Goal: Task Accomplishment & Management: Manage account settings

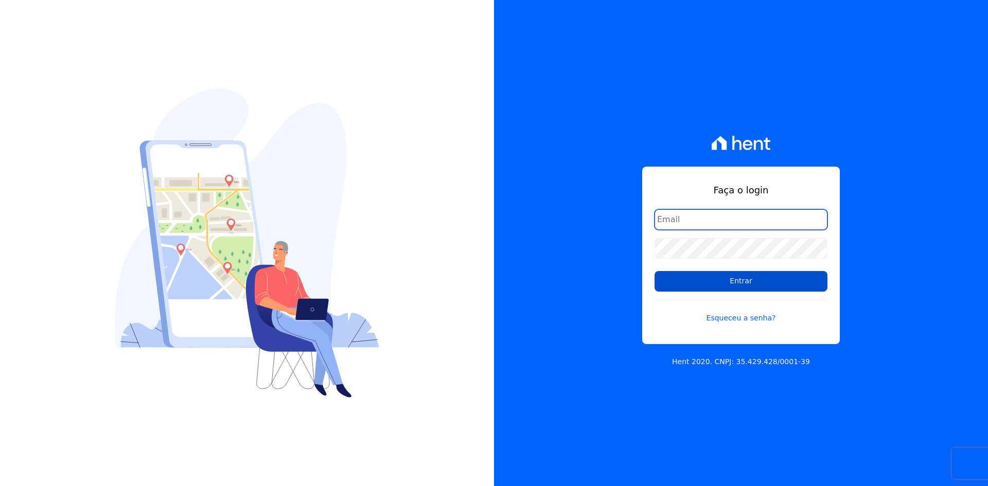
type input "contato@grupokaiser.com.br"
click at [679, 286] on input "Entrar" at bounding box center [741, 281] width 173 height 21
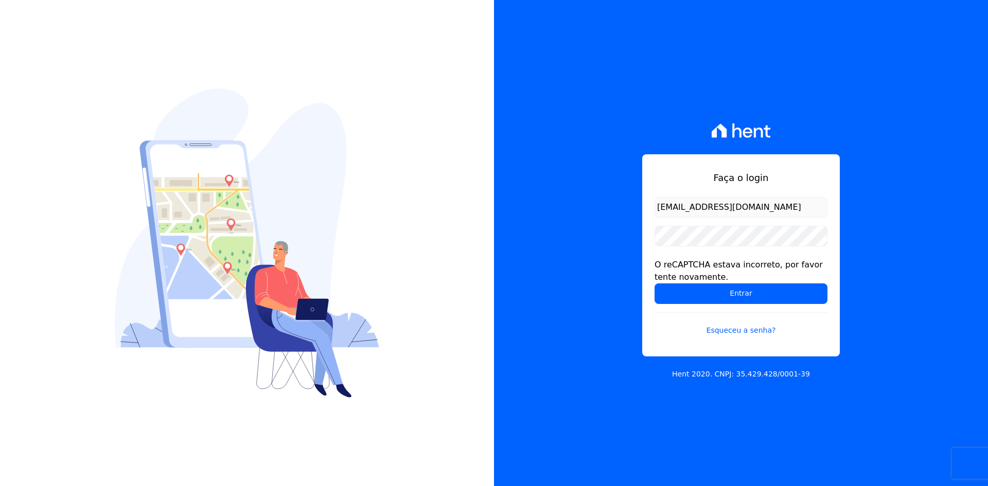
click at [660, 298] on input "Entrar" at bounding box center [741, 294] width 173 height 21
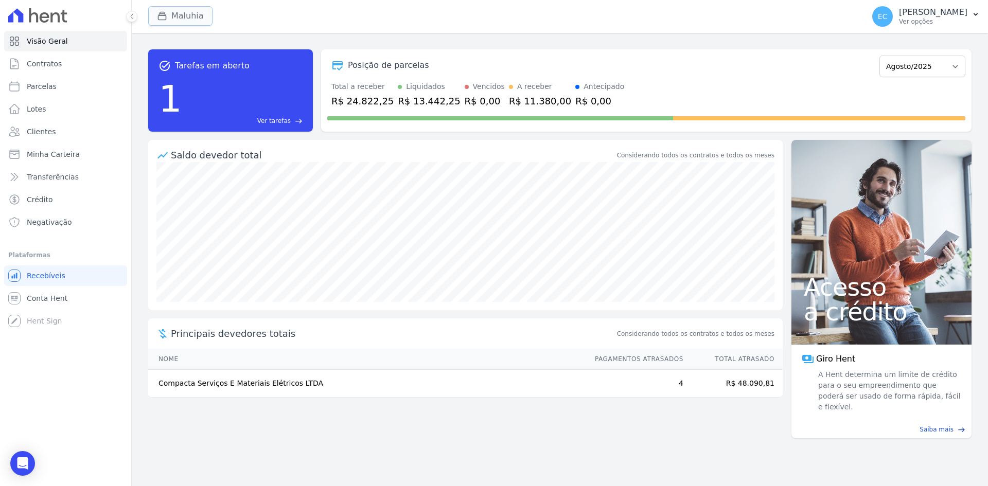
click at [171, 9] on button "Maluhia" at bounding box center [180, 16] width 64 height 20
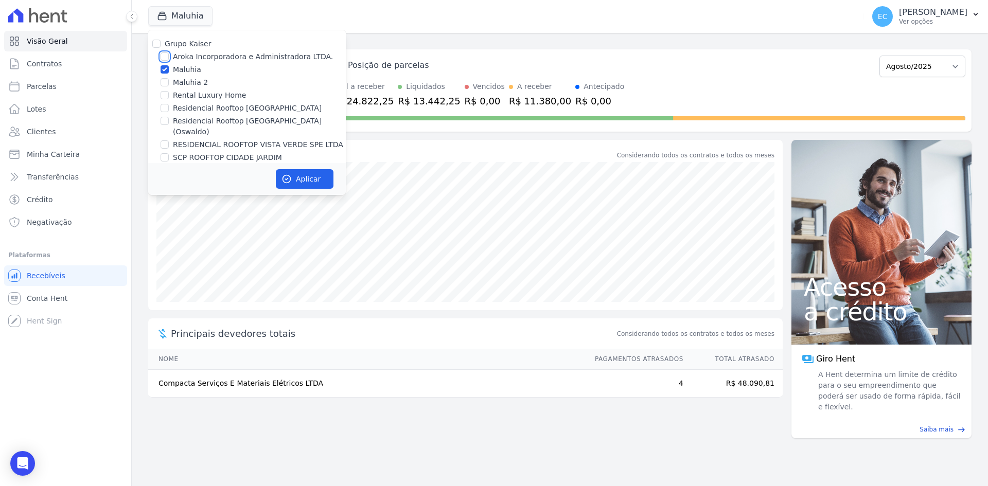
click at [167, 57] on input "Aroka Incorporadora e Administradora LTDA." at bounding box center [165, 56] width 8 height 8
checkbox input "true"
click at [165, 67] on input "Maluhia" at bounding box center [165, 69] width 8 height 8
checkbox input "false"
click at [282, 170] on button "Aplicar" at bounding box center [305, 179] width 58 height 20
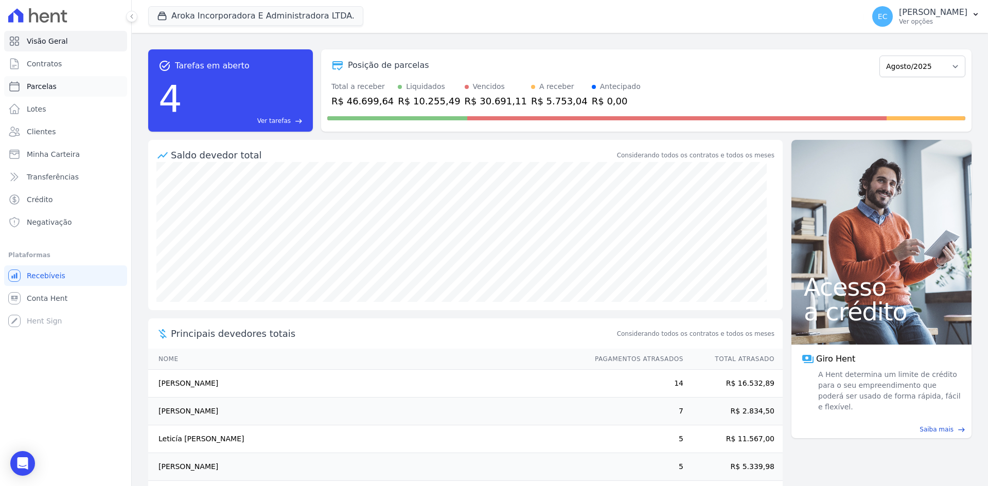
click at [70, 85] on link "Parcelas" at bounding box center [65, 86] width 123 height 21
select select
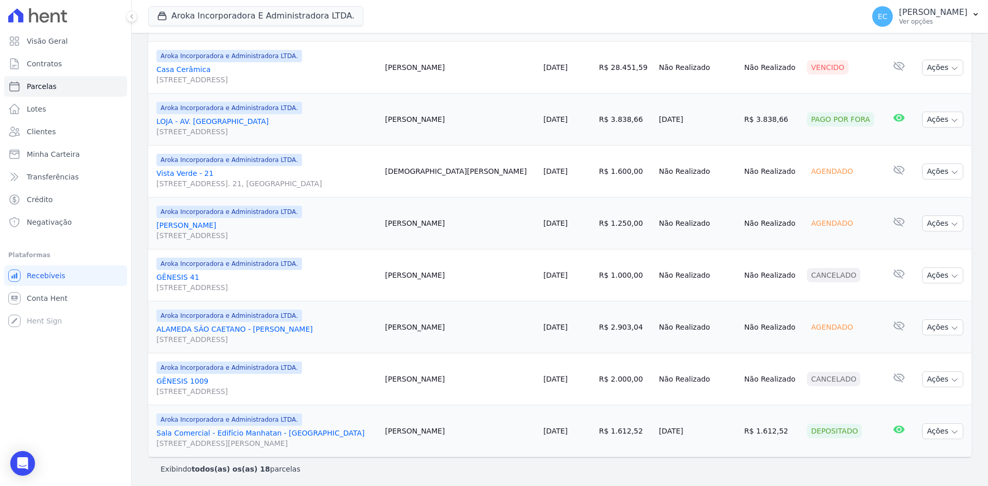
scroll to position [787, 0]
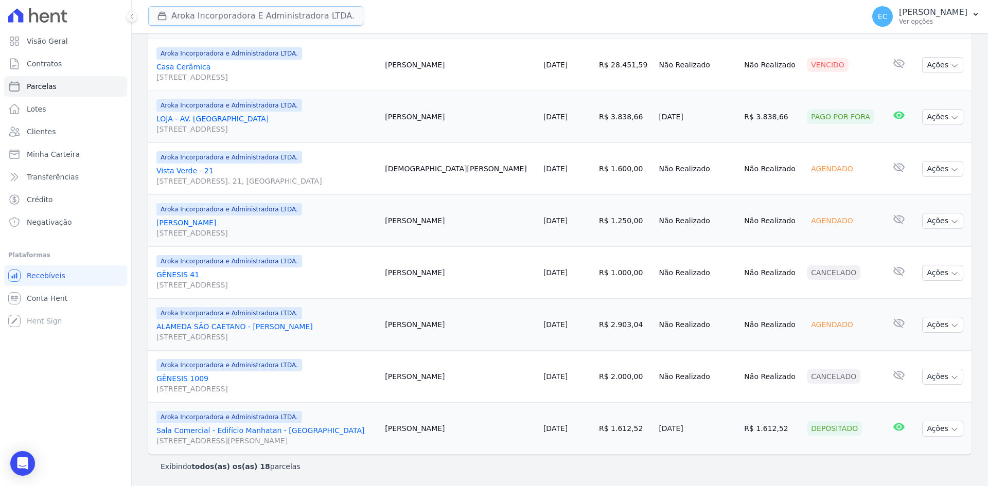
click at [155, 23] on button "Aroka Incorporadora E Administradora LTDA." at bounding box center [255, 16] width 215 height 20
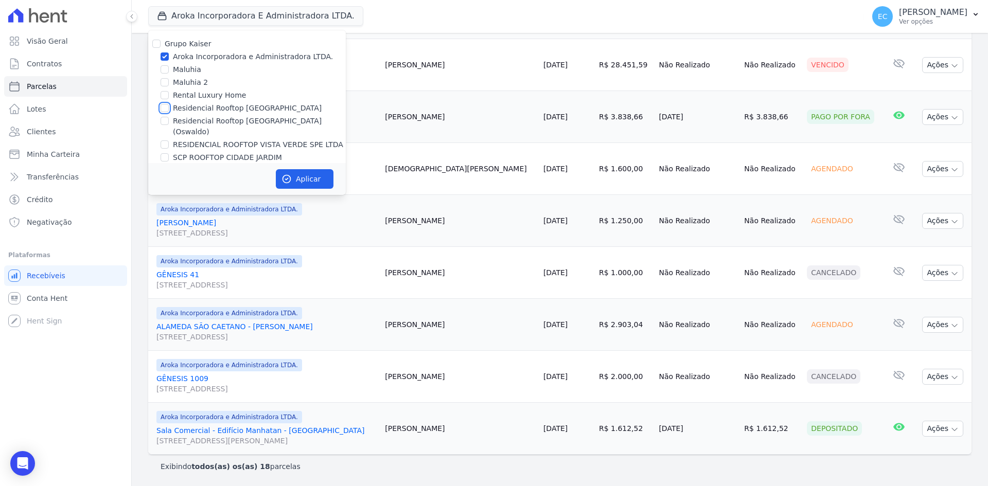
click at [166, 108] on input "Residencial Rooftop [GEOGRAPHIC_DATA]" at bounding box center [165, 108] width 8 height 8
checkbox input "true"
click at [164, 56] on input "Aroka Incorporadora e Administradora LTDA." at bounding box center [165, 56] width 8 height 8
checkbox input "false"
click at [320, 178] on button "Aplicar" at bounding box center [305, 179] width 58 height 20
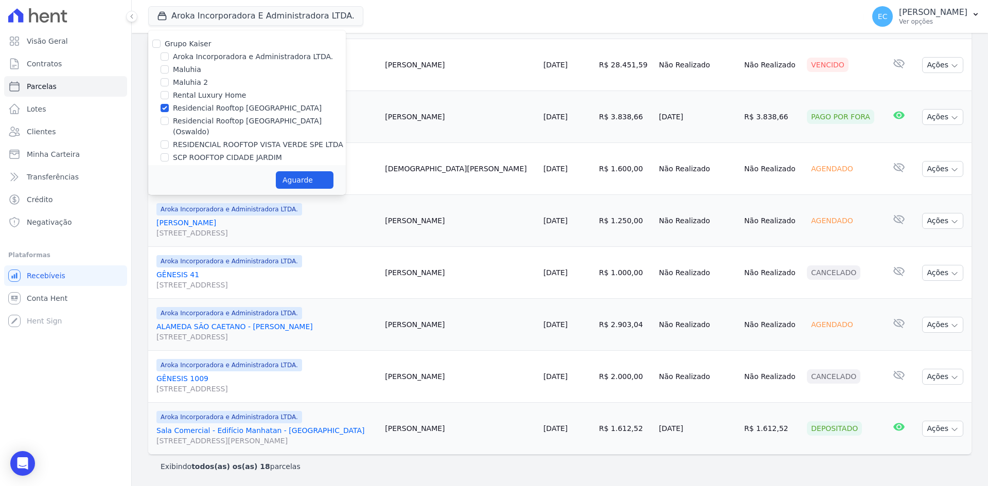
select select
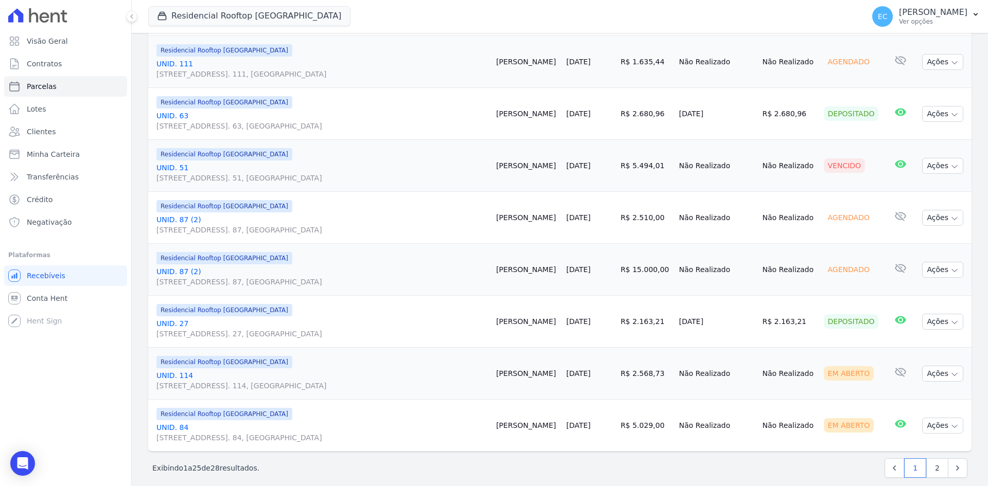
scroll to position [1164, 0]
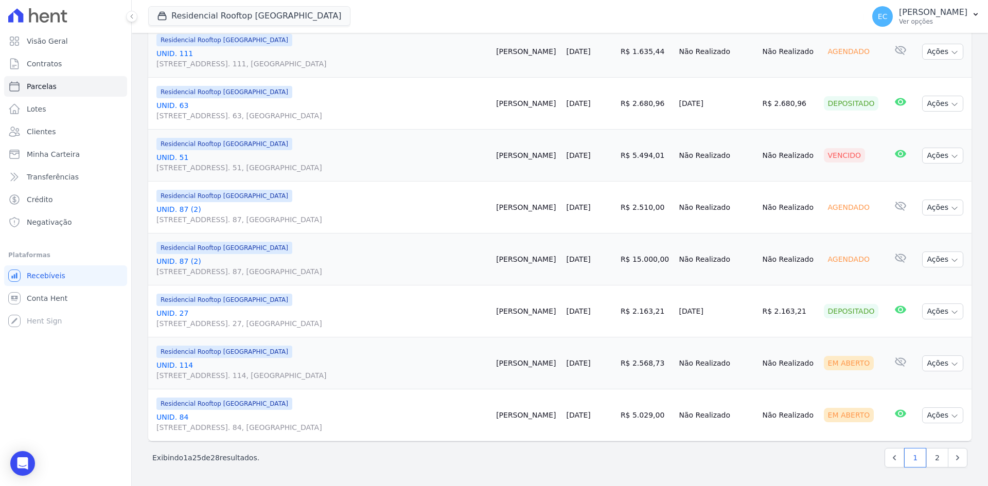
drag, startPoint x: 928, startPoint y: 473, endPoint x: 926, endPoint y: 468, distance: 5.5
click at [928, 471] on div "Próximo › Exibindo 1 a 25 de 28 resultados. 1 2" at bounding box center [559, 458] width 823 height 32
click at [927, 466] on link "2" at bounding box center [937, 458] width 22 height 20
select select
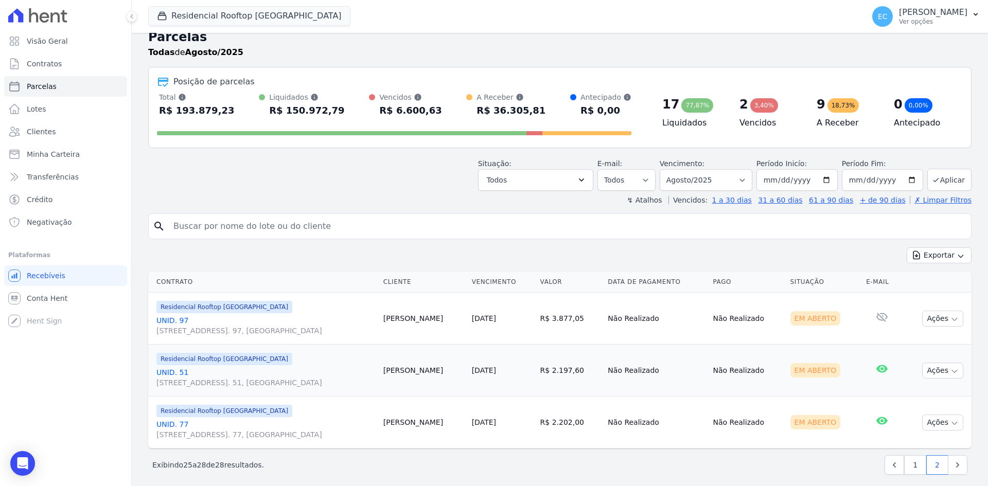
scroll to position [21, 0]
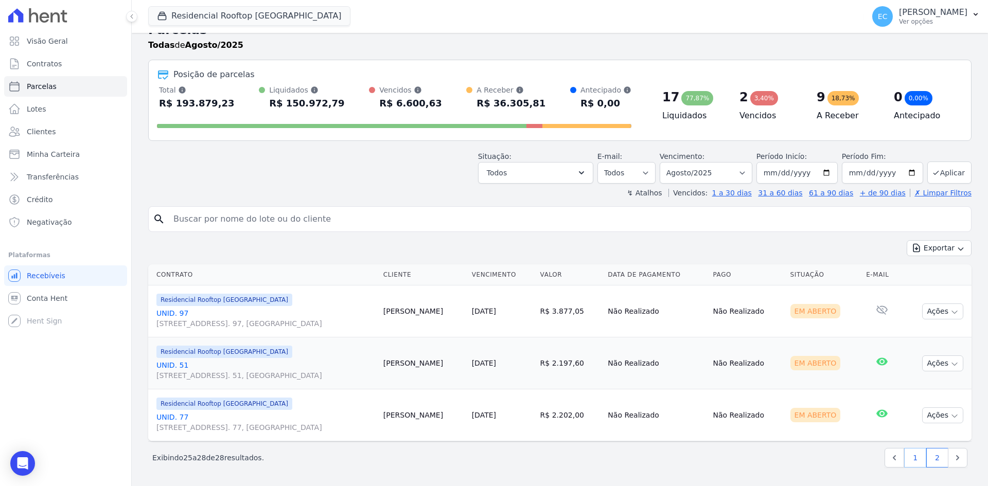
click at [909, 454] on link "1" at bounding box center [915, 458] width 22 height 20
select select
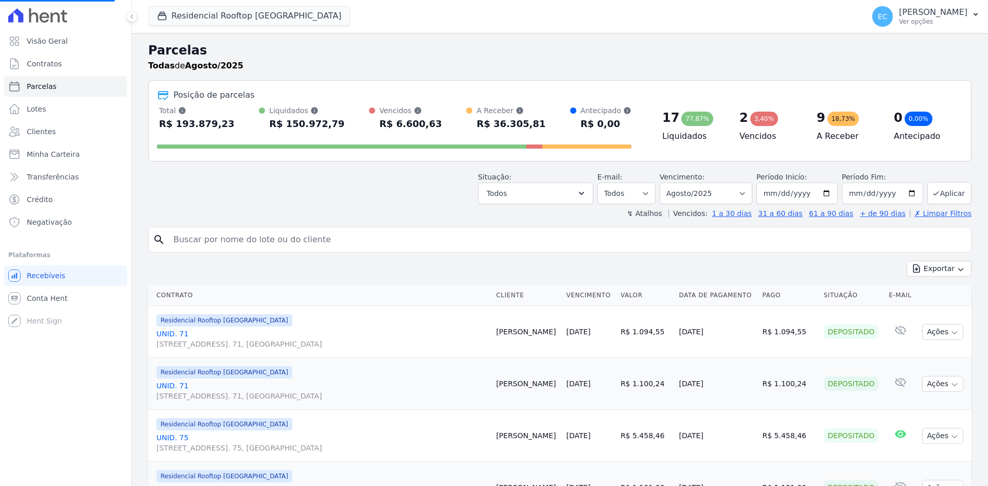
select select
click at [155, 16] on button "Residencial Rooftop [GEOGRAPHIC_DATA]" at bounding box center [249, 16] width 202 height 20
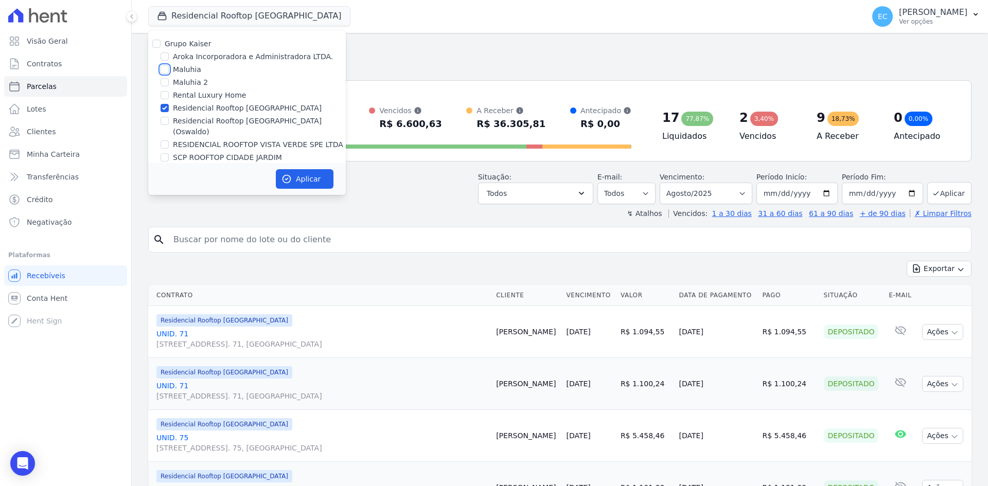
click at [165, 69] on input "Maluhia" at bounding box center [165, 69] width 8 height 8
checkbox input "true"
click at [164, 107] on input "Residencial Rooftop [GEOGRAPHIC_DATA]" at bounding box center [165, 108] width 8 height 8
checkbox input "false"
click at [290, 174] on icon "button" at bounding box center [287, 179] width 10 height 10
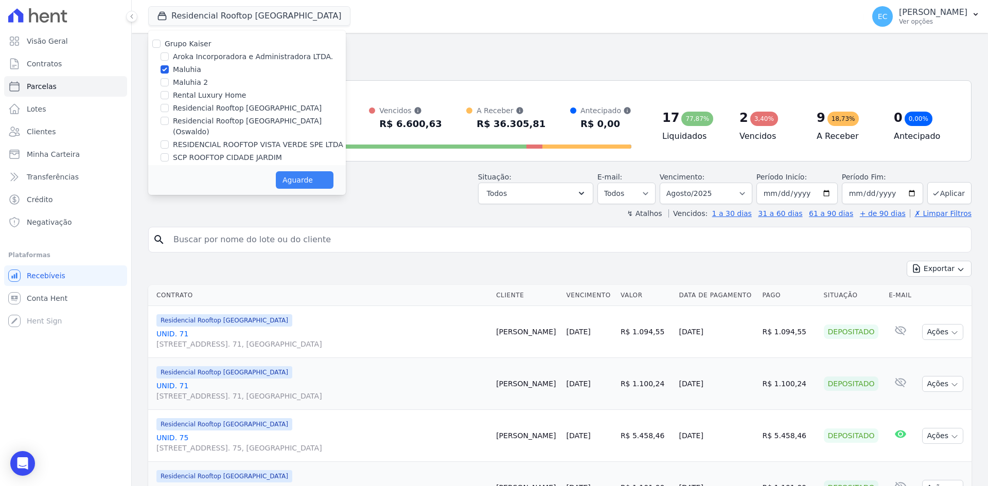
select select
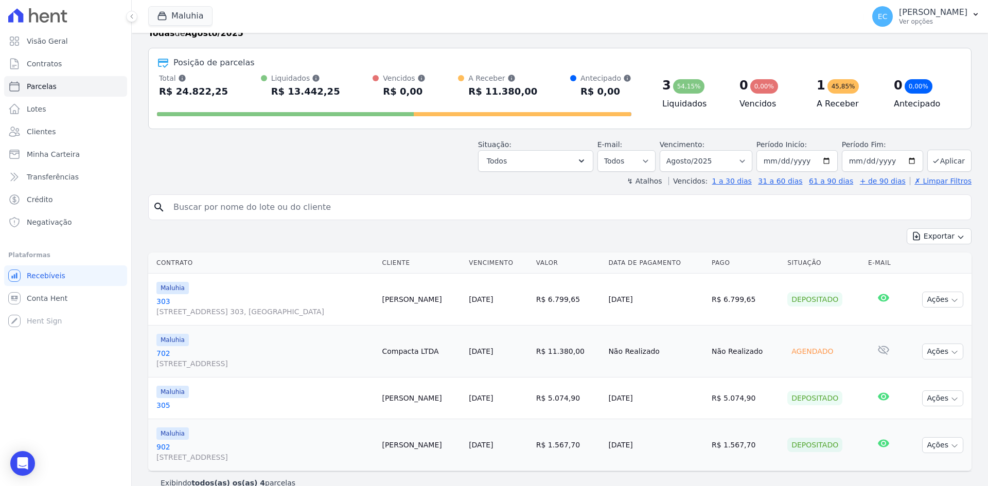
scroll to position [49, 0]
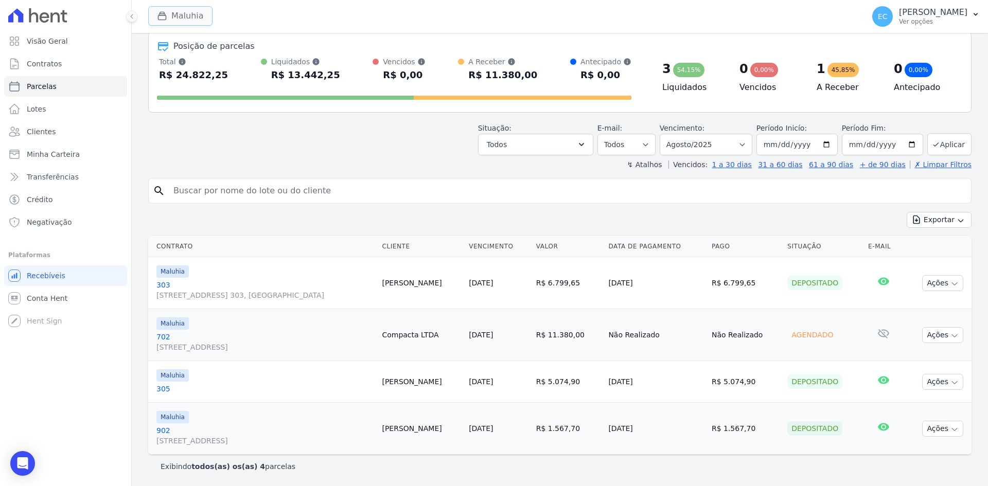
click at [155, 8] on button "Maluhia" at bounding box center [180, 16] width 64 height 20
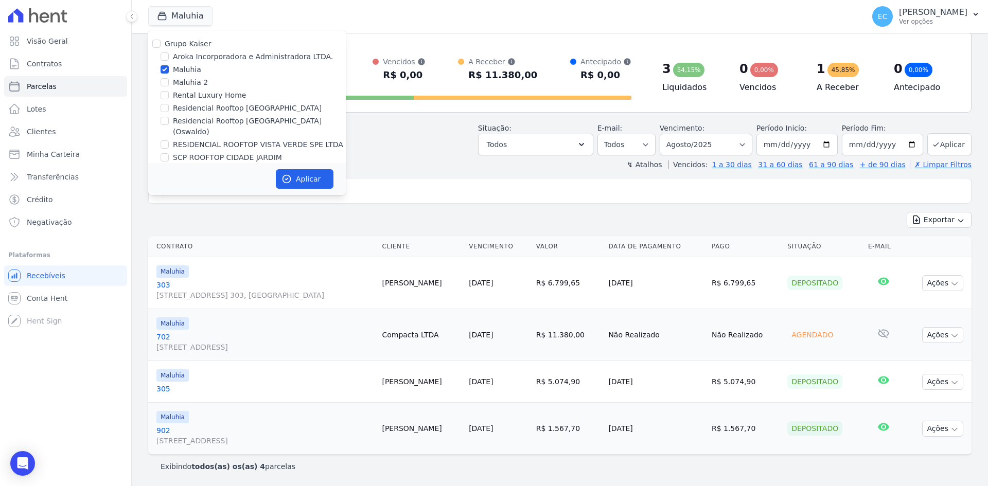
click at [398, 139] on div "Situação: Agendado Em Aberto Pago Processando Cancelado Vencido Transferindo De…" at bounding box center [559, 137] width 823 height 37
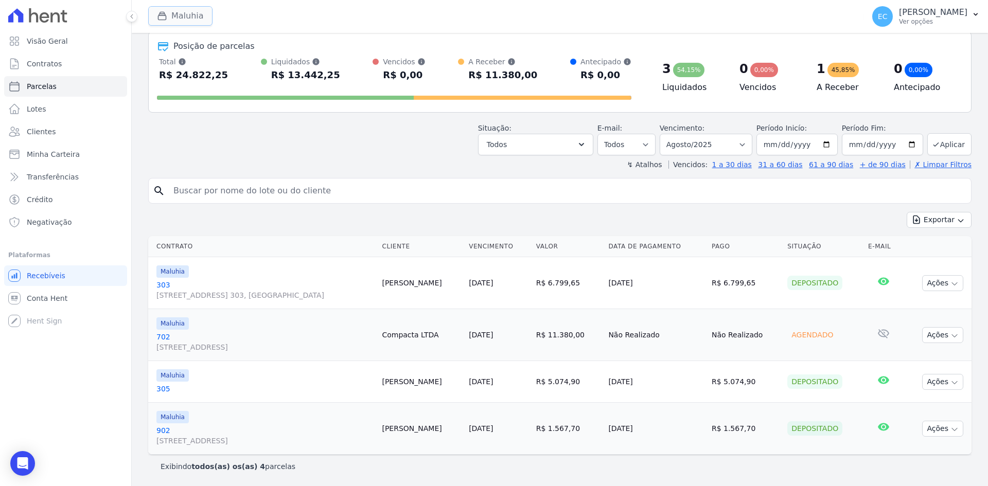
click at [152, 12] on button "Maluhia" at bounding box center [180, 16] width 64 height 20
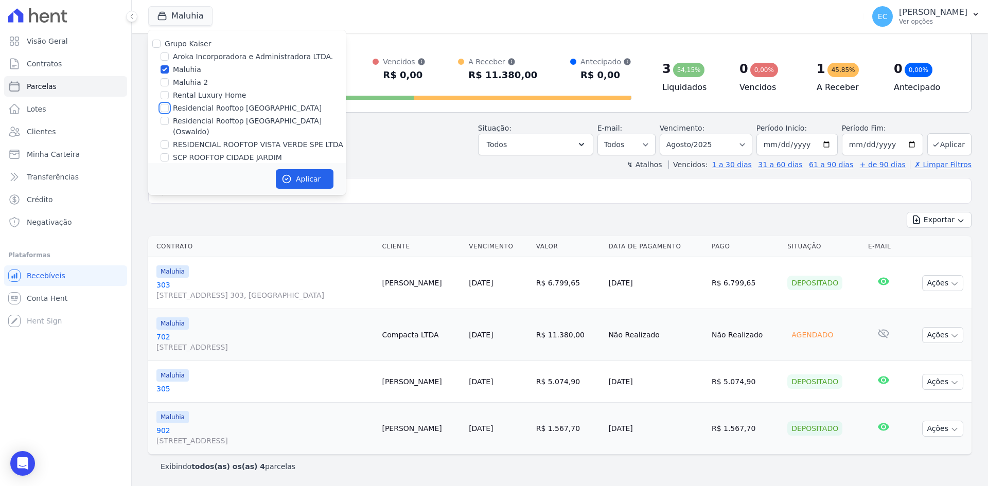
click at [164, 108] on input "Residencial Rooftop [GEOGRAPHIC_DATA]" at bounding box center [165, 108] width 8 height 8
checkbox input "true"
click at [164, 70] on input "Maluhia" at bounding box center [165, 69] width 8 height 8
checkbox input "false"
click at [316, 180] on button "Aplicar" at bounding box center [305, 179] width 58 height 20
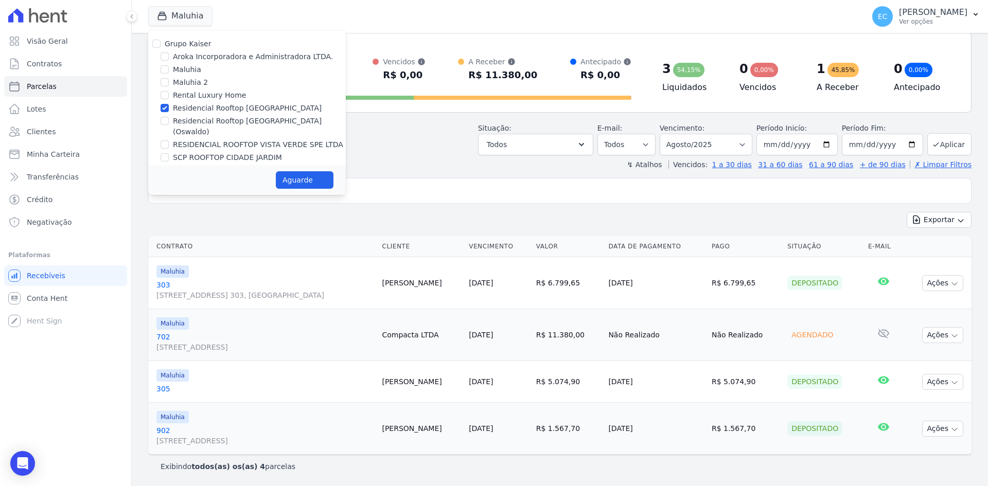
select select
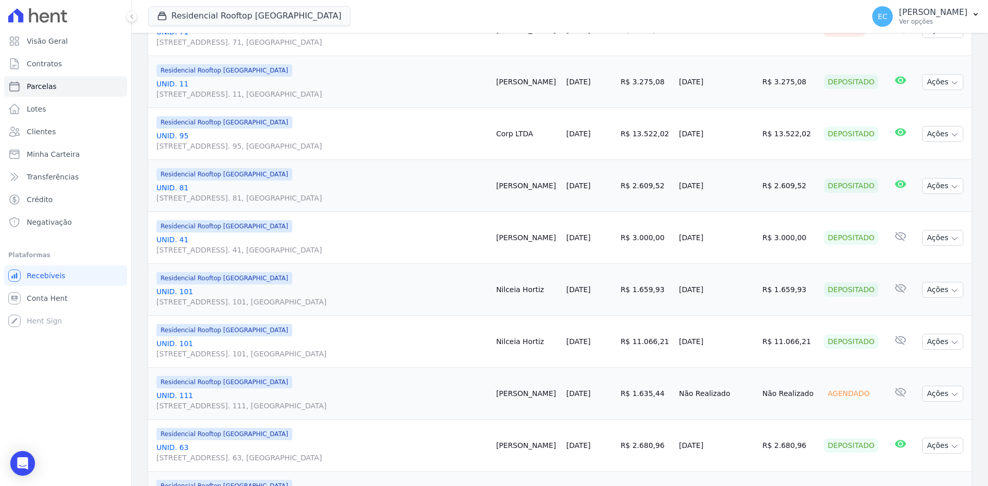
scroll to position [823, 0]
click at [53, 306] on link "Conta Hent" at bounding box center [65, 298] width 123 height 21
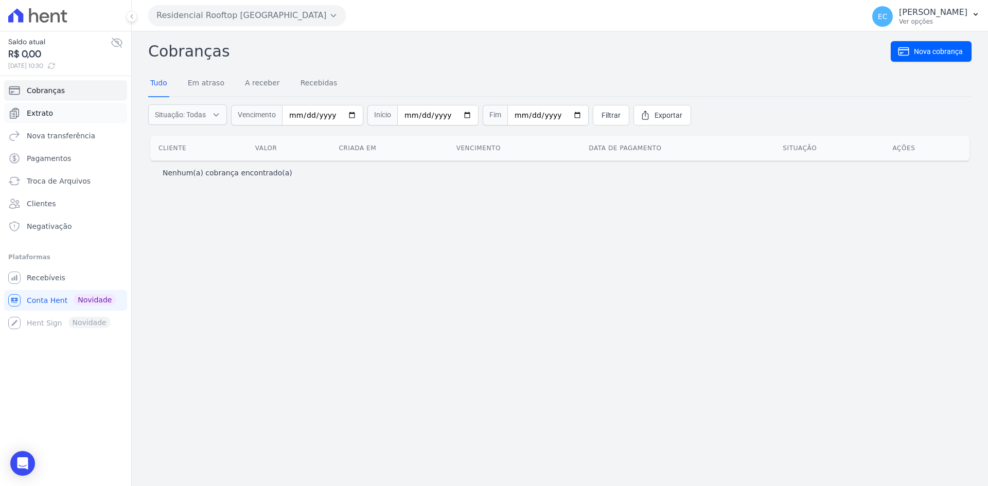
click at [52, 113] on link "Extrato" at bounding box center [65, 113] width 123 height 21
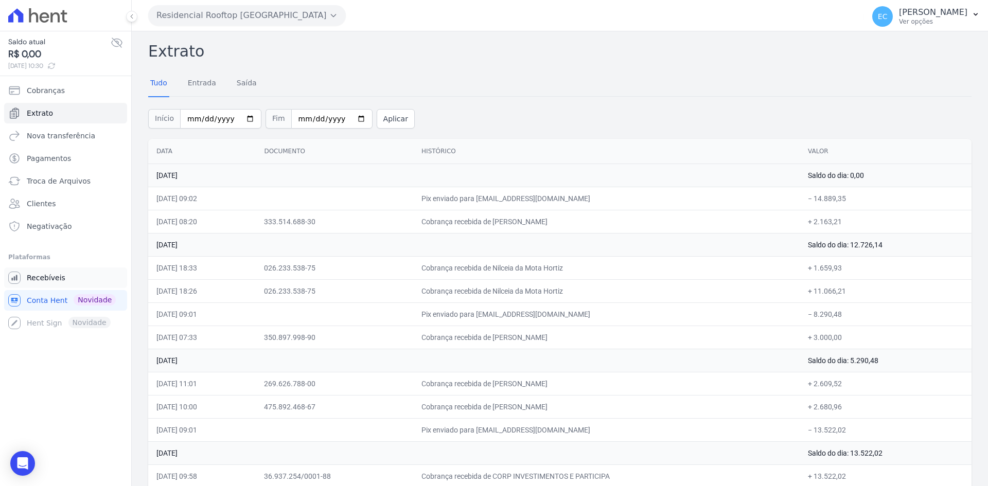
click at [77, 278] on link "Recebíveis" at bounding box center [65, 278] width 123 height 21
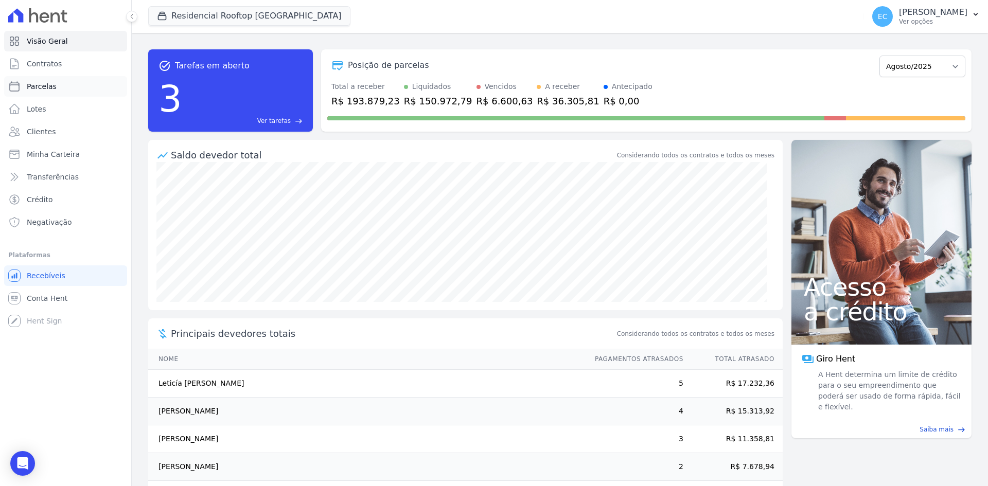
click at [46, 85] on span "Parcelas" at bounding box center [42, 86] width 30 height 10
select select
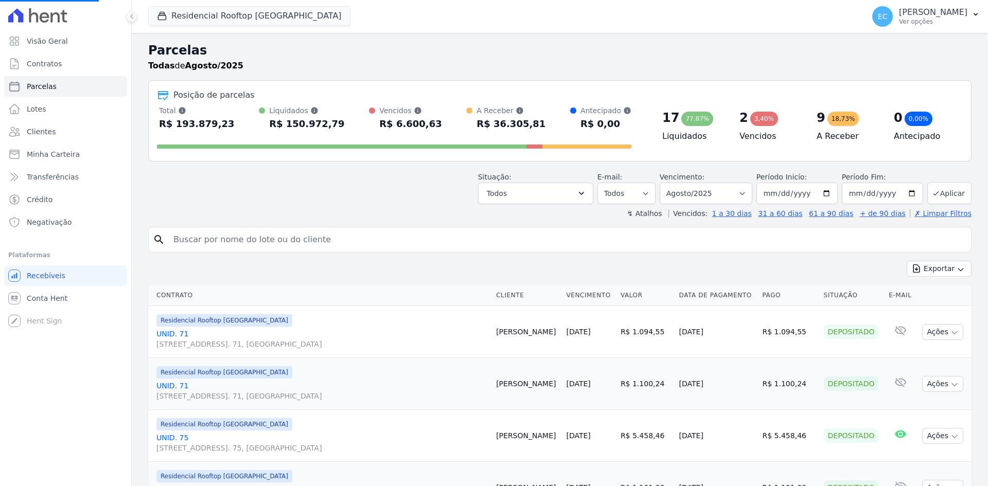
select select
click at [168, 18] on div "button" at bounding box center [164, 16] width 14 height 10
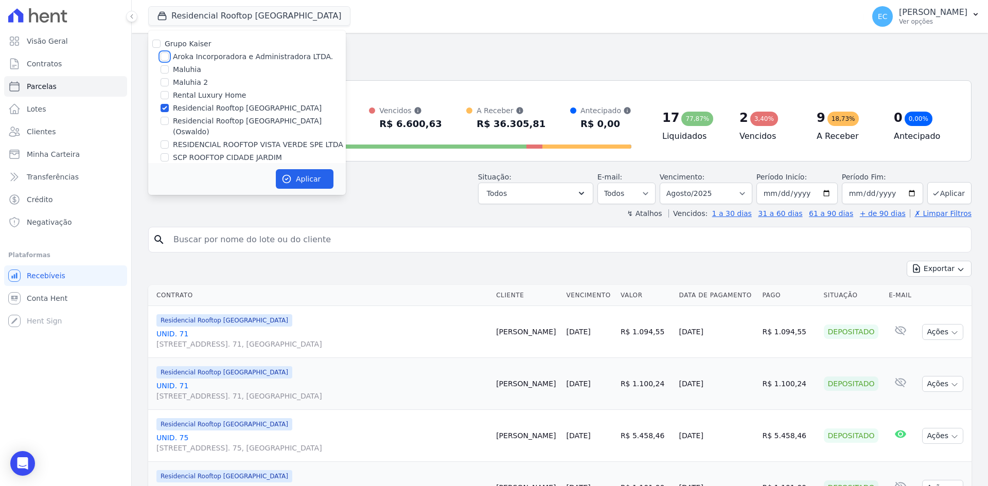
click at [165, 56] on input "Aroka Incorporadora e Administradora LTDA." at bounding box center [165, 56] width 8 height 8
checkbox input "true"
click at [164, 109] on input "Residencial Rooftop [GEOGRAPHIC_DATA]" at bounding box center [165, 108] width 8 height 8
checkbox input "false"
click at [288, 174] on icon "button" at bounding box center [287, 179] width 10 height 10
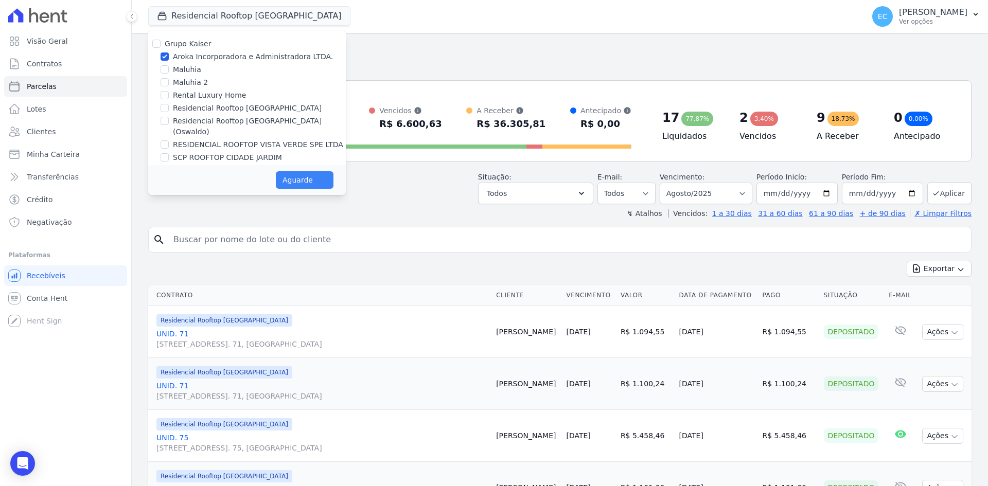
select select
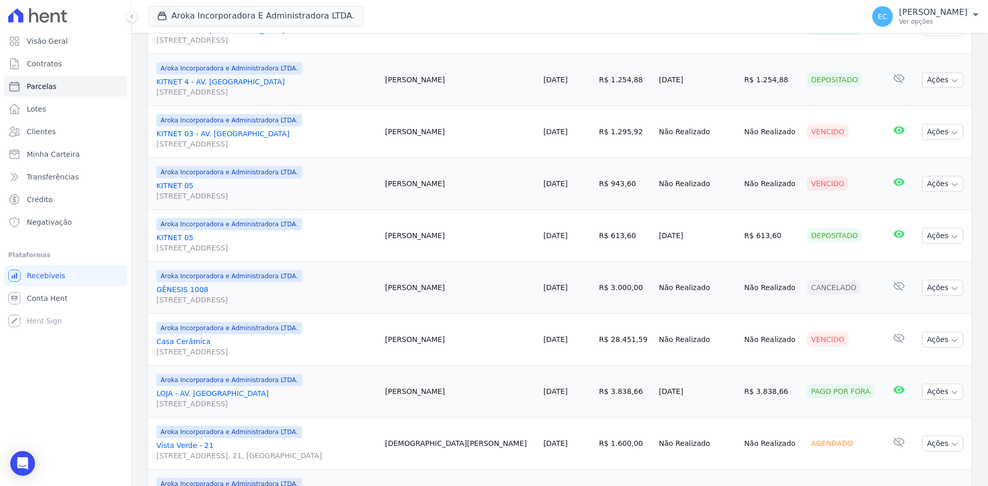
scroll to position [530, 0]
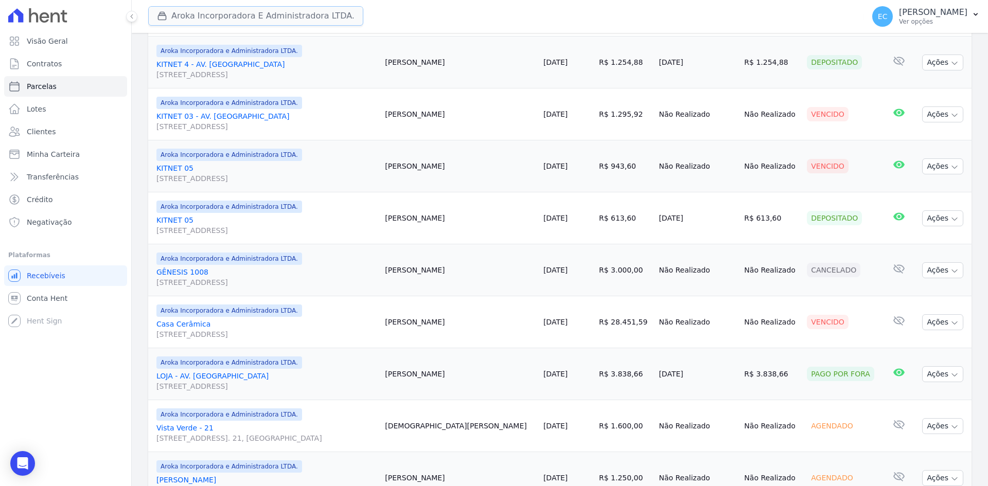
click at [167, 19] on icon "button" at bounding box center [162, 16] width 10 height 10
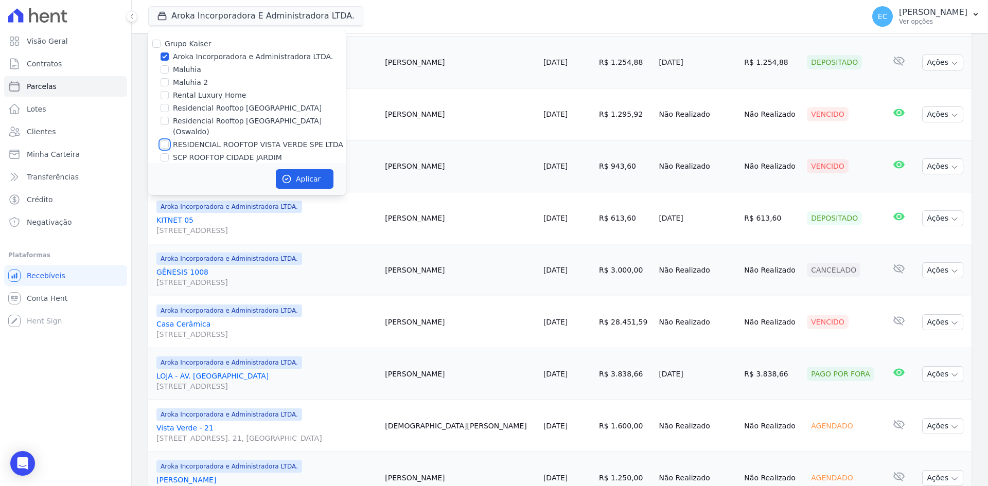
click at [164, 141] on input "RESIDENCIAL ROOFTOP VISTA VERDE SPE LTDA" at bounding box center [165, 145] width 8 height 8
checkbox input "true"
click at [163, 57] on input "Aroka Incorporadora e Administradora LTDA." at bounding box center [165, 56] width 8 height 8
checkbox input "false"
click at [306, 177] on button "Aplicar" at bounding box center [305, 179] width 58 height 20
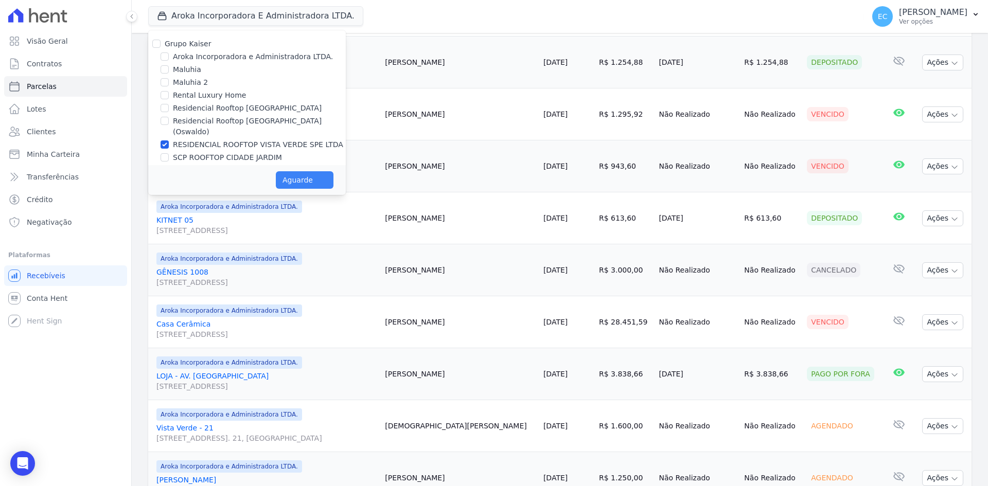
select select
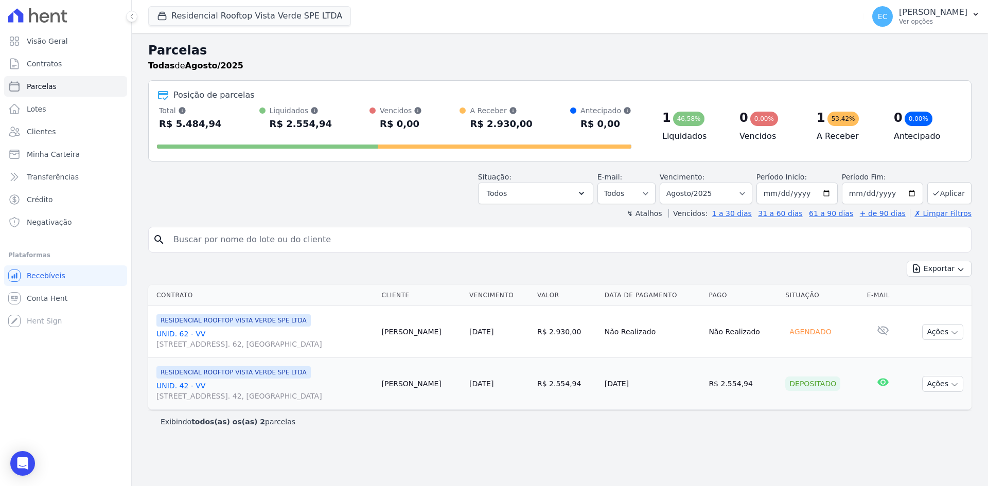
click at [166, 29] on div "Residencial Rooftop Vista Verde SPE LTDA Grupo Kaiser Aroka Incorporadora e Adm…" at bounding box center [504, 16] width 712 height 34
click at [164, 21] on icon "button" at bounding box center [162, 16] width 10 height 10
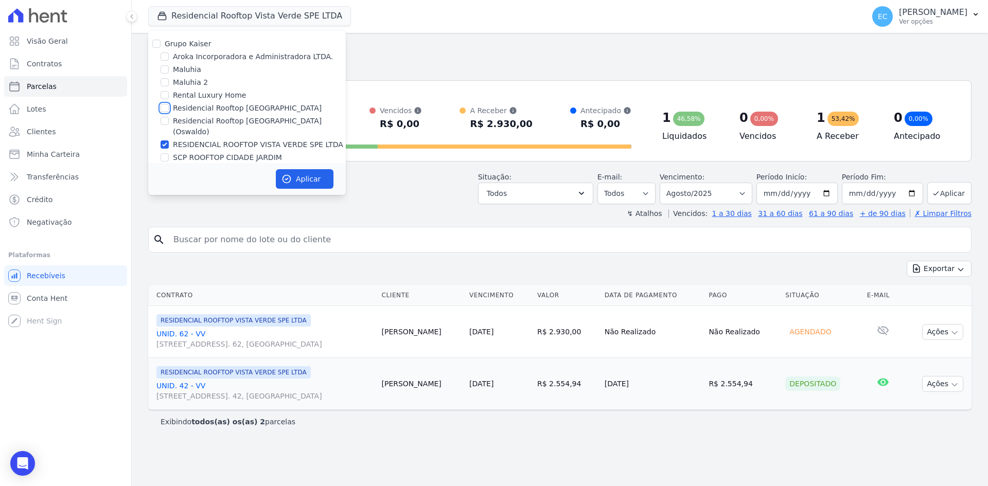
click at [166, 109] on input "Residencial Rooftop [GEOGRAPHIC_DATA]" at bounding box center [165, 108] width 8 height 8
checkbox input "true"
click at [164, 141] on input "RESIDENCIAL ROOFTOP VISTA VERDE SPE LTDA" at bounding box center [165, 145] width 8 height 8
checkbox input "false"
click at [291, 178] on icon "button" at bounding box center [287, 179] width 10 height 10
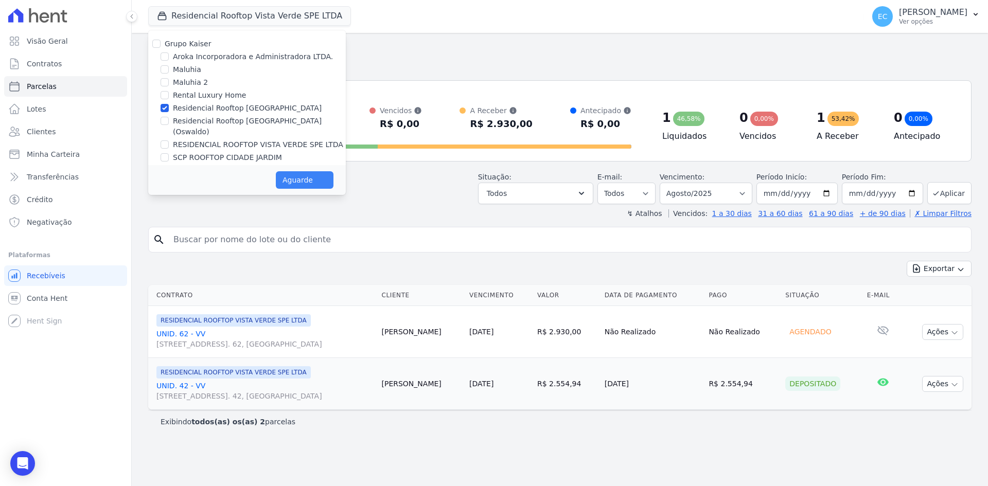
select select
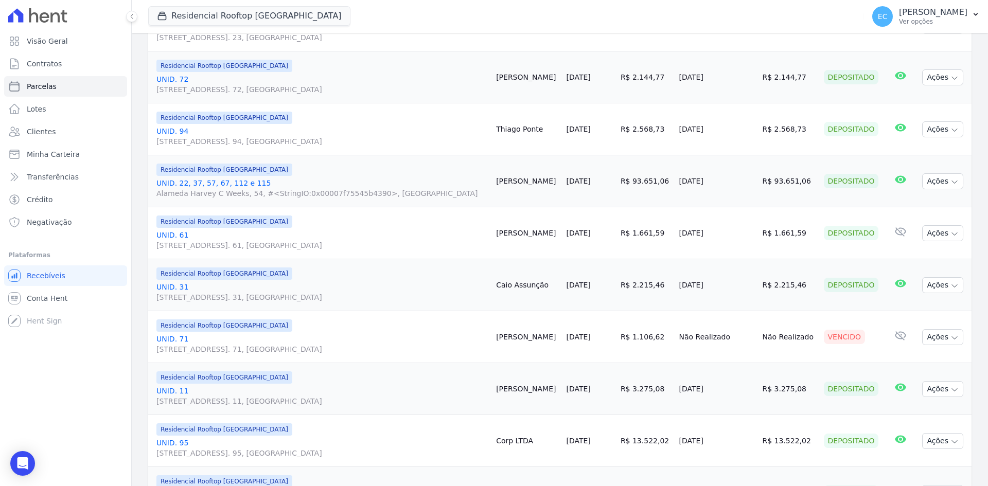
scroll to position [463, 0]
